Goal: Find specific page/section: Find specific page/section

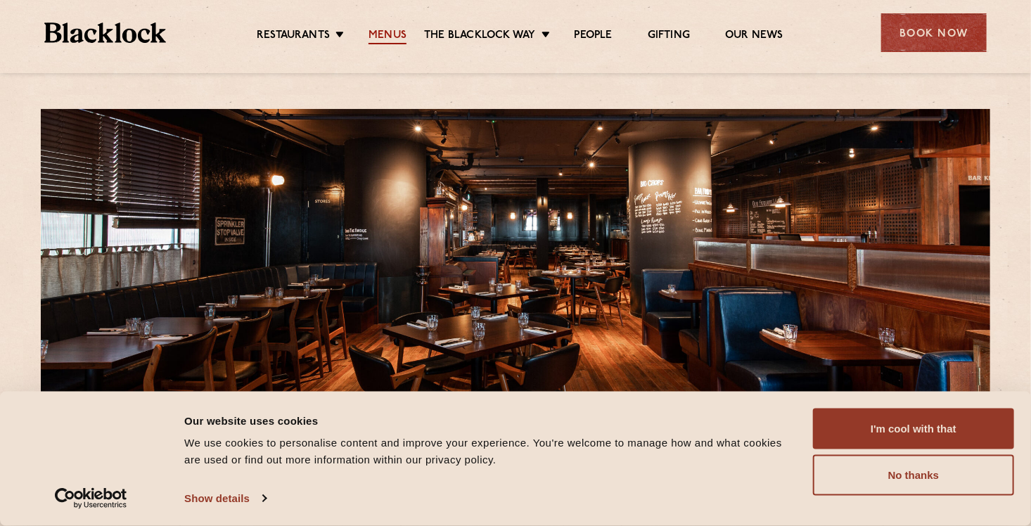
click at [383, 32] on link "Menus" at bounding box center [388, 36] width 38 height 15
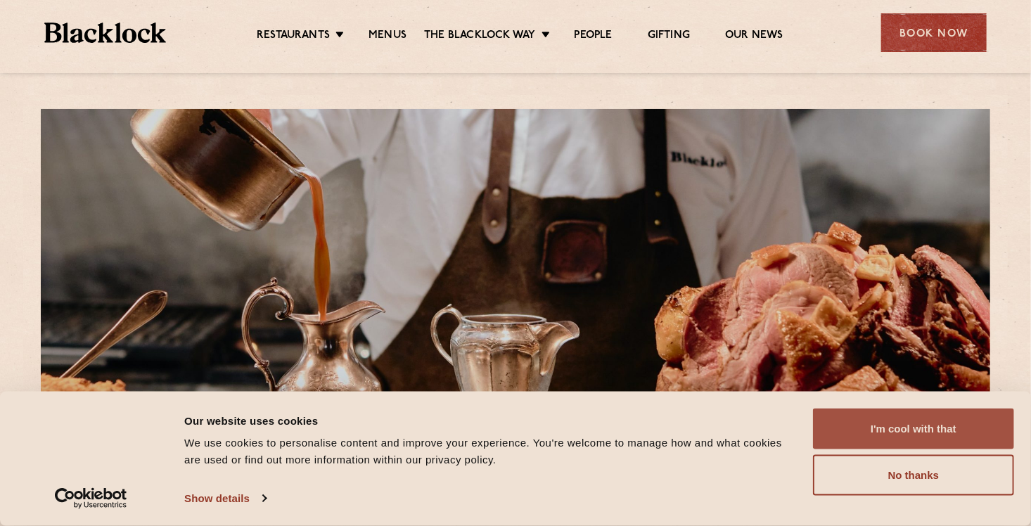
click at [935, 436] on button "I'm cool with that" at bounding box center [913, 429] width 201 height 41
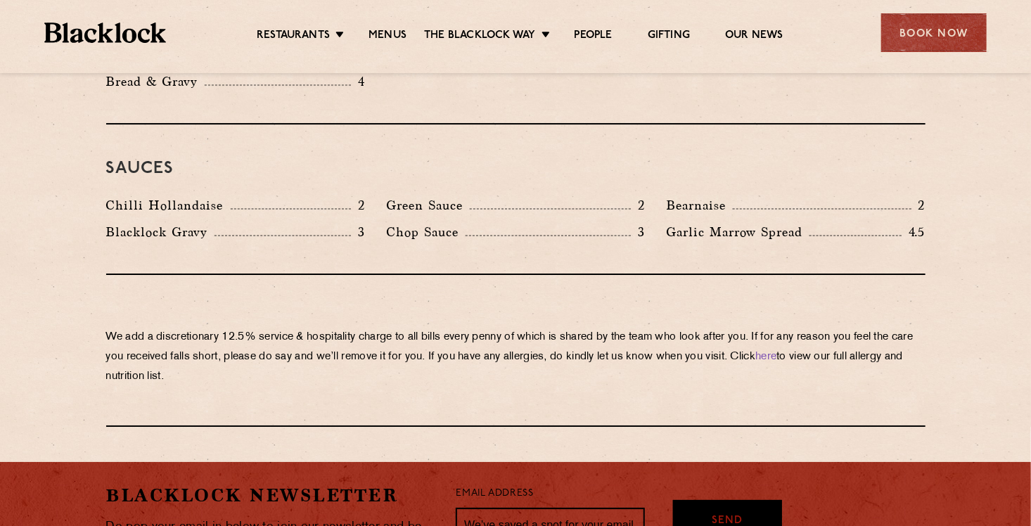
scroll to position [2299, 0]
